Goal: Check status

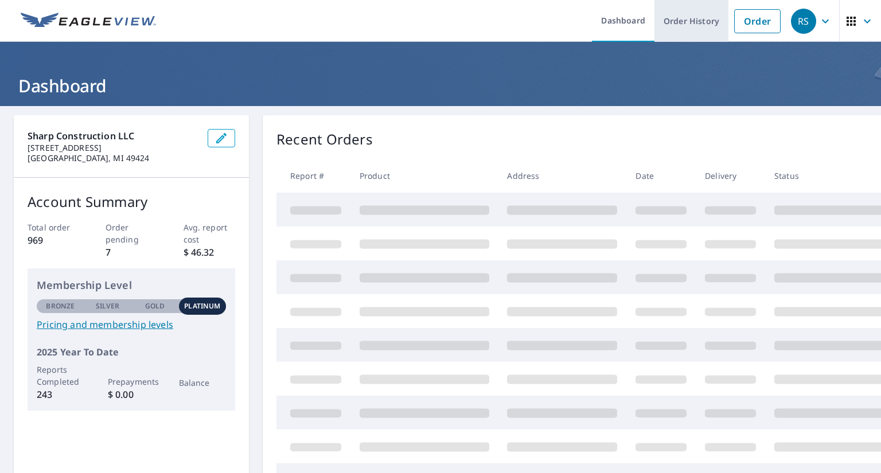
click at [715, 30] on link "Order History" at bounding box center [691, 21] width 74 height 42
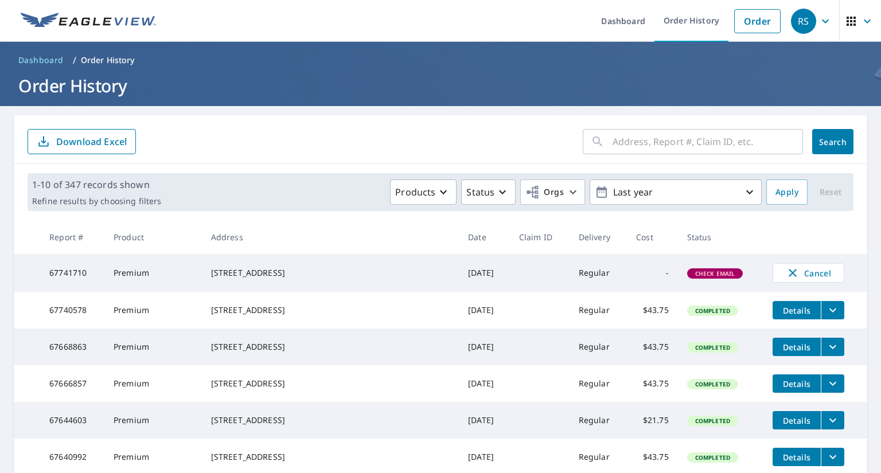
click at [688, 277] on span "Check Email" at bounding box center [715, 274] width 54 height 8
click at [688, 276] on span "Check Email" at bounding box center [715, 274] width 54 height 8
drag, startPoint x: 91, startPoint y: 273, endPoint x: 48, endPoint y: 275, distance: 43.1
click at [42, 275] on tr "67741710 Premium [STREET_ADDRESS] [DATE] Regular - Check Email Cancel" at bounding box center [440, 273] width 853 height 38
copy tr "67741710"
